Goal: Task Accomplishment & Management: Manage account settings

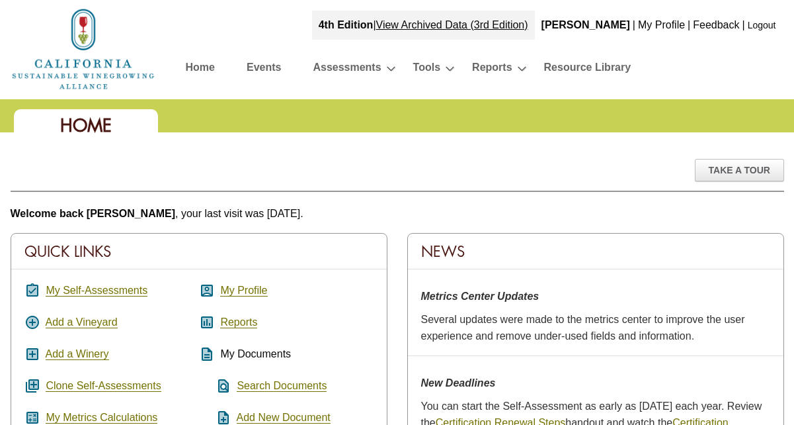
scroll to position [727, 0]
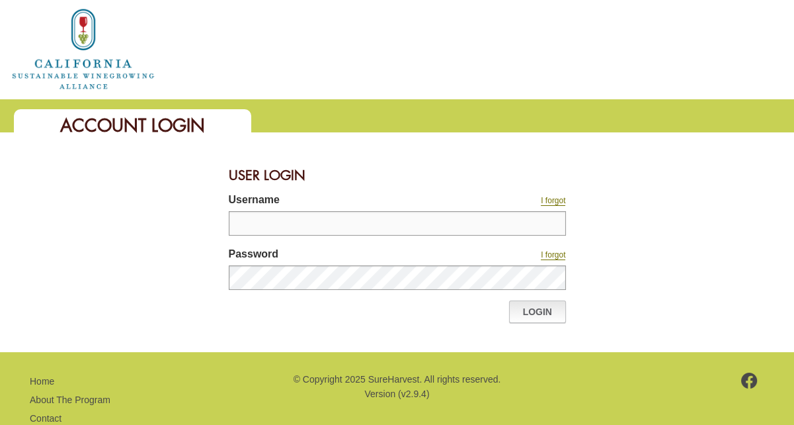
type input "*******"
click at [535, 316] on link "Login" at bounding box center [537, 311] width 57 height 22
